Goal: Information Seeking & Learning: Check status

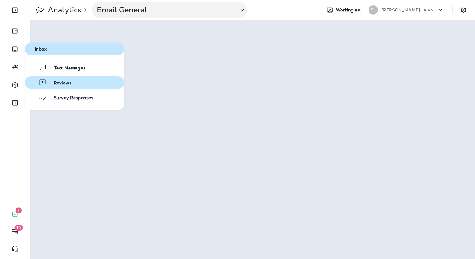
click at [62, 79] on div "Reviews" at bounding box center [49, 82] width 44 height 7
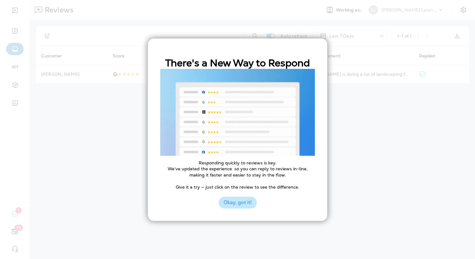
click at [237, 204] on button "Okay, got it!" at bounding box center [237, 203] width 38 height 12
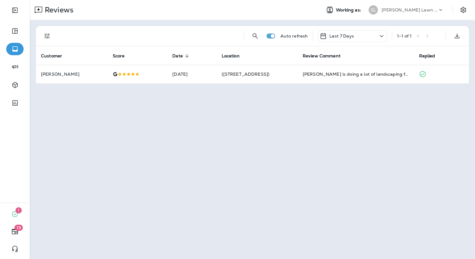
click at [346, 38] on p "Last 7 Days" at bounding box center [341, 36] width 25 height 5
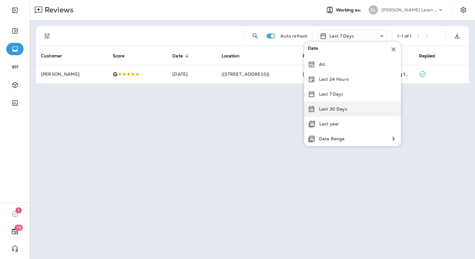
click at [335, 107] on p "Last 30 Days" at bounding box center [333, 108] width 28 height 5
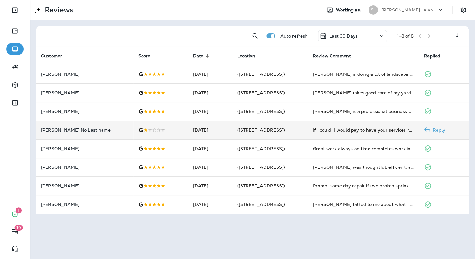
click at [326, 135] on td "If I could, I would pay to have your services removed from the HOA where I resi…" at bounding box center [363, 130] width 111 height 19
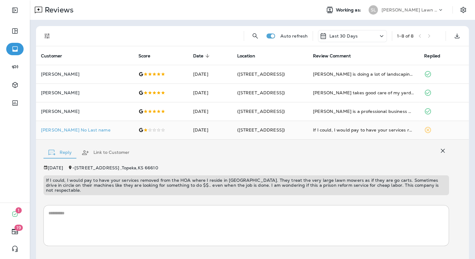
click at [414, 10] on p "[PERSON_NAME] Lawn & Landscape" at bounding box center [409, 9] width 56 height 5
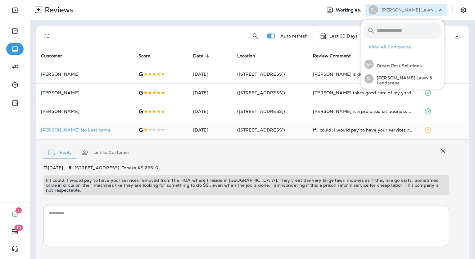
click at [414, 10] on p "[PERSON_NAME] Lawn & Landscape" at bounding box center [409, 9] width 56 height 5
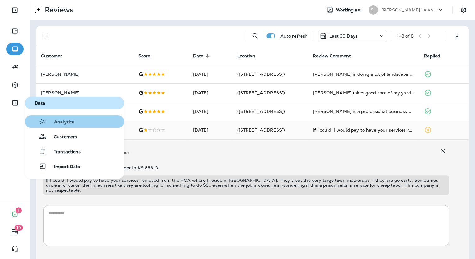
click at [71, 125] on span "Analytics" at bounding box center [60, 122] width 27 height 6
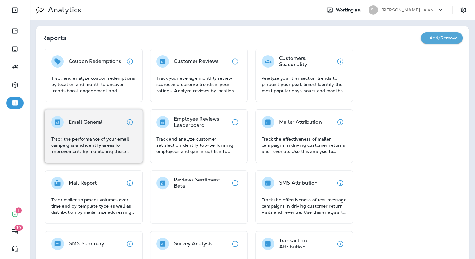
click at [114, 138] on p "Track the performance of your email campaigns and identify areas for improvemen…" at bounding box center [93, 145] width 85 height 19
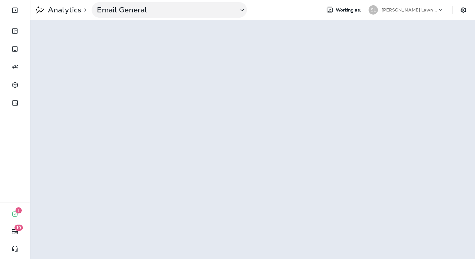
click at [404, 9] on p "[PERSON_NAME] Lawn & Landscape" at bounding box center [409, 9] width 56 height 5
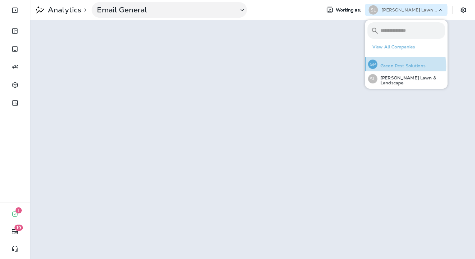
click at [398, 66] on p "Green Pest Solutions" at bounding box center [401, 65] width 48 height 5
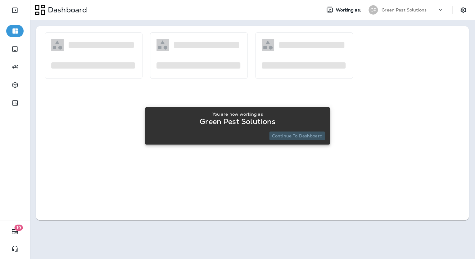
click at [298, 134] on p "Continue to Dashboard" at bounding box center [297, 135] width 51 height 5
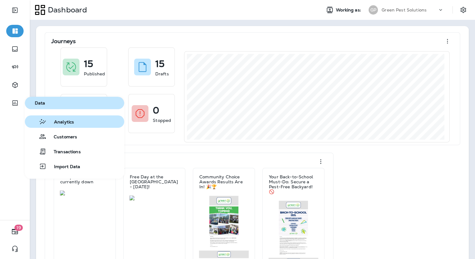
click at [60, 120] on span "Analytics" at bounding box center [60, 122] width 27 height 6
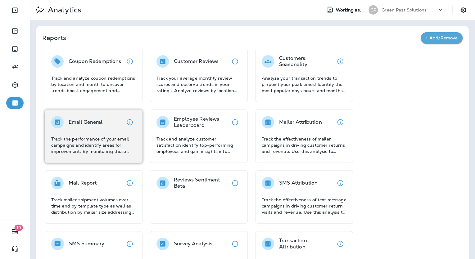
click at [97, 121] on p "Email General" at bounding box center [86, 122] width 34 height 6
